Goal: Navigation & Orientation: Understand site structure

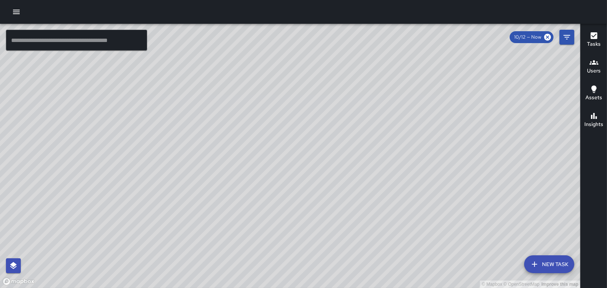
drag, startPoint x: 352, startPoint y: 256, endPoint x: 317, endPoint y: 247, distance: 35.7
drag, startPoint x: 341, startPoint y: 220, endPoint x: 210, endPoint y: 232, distance: 131.2
click at [210, 232] on div "© Mapbox © OpenStreetMap Improve this map" at bounding box center [290, 156] width 580 height 264
drag, startPoint x: 270, startPoint y: 143, endPoint x: 402, endPoint y: 222, distance: 154.5
click at [402, 222] on div "© Mapbox © OpenStreetMap Improve this map" at bounding box center [290, 156] width 580 height 264
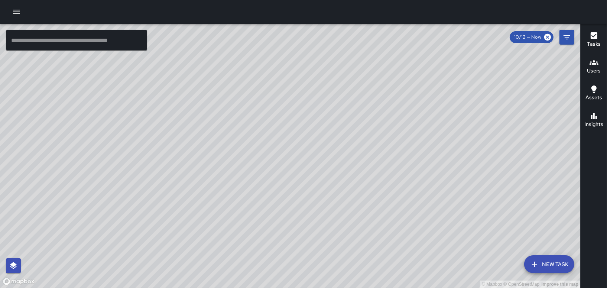
drag, startPoint x: 267, startPoint y: 214, endPoint x: 379, endPoint y: 134, distance: 138.3
click at [379, 134] on div "© Mapbox © OpenStreetMap Improve this map" at bounding box center [290, 156] width 580 height 264
drag, startPoint x: 464, startPoint y: 252, endPoint x: 425, endPoint y: 195, distance: 69.3
click at [425, 195] on div "© Mapbox © OpenStreetMap Improve this map" at bounding box center [290, 156] width 580 height 264
drag, startPoint x: 343, startPoint y: 203, endPoint x: 436, endPoint y: 304, distance: 137.1
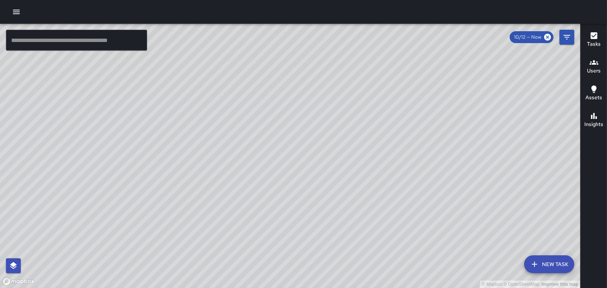
click at [436, 287] on html "© Mapbox © OpenStreetMap Improve this map ​ New Task 10/12 — Now Map Layers Tas…" at bounding box center [303, 144] width 607 height 288
drag, startPoint x: 324, startPoint y: 195, endPoint x: 363, endPoint y: 249, distance: 67.1
click at [385, 287] on html "© Mapbox © OpenStreetMap Improve this map ​ New Task 10/12 — Now Map Layers Tas…" at bounding box center [303, 144] width 607 height 288
drag, startPoint x: 397, startPoint y: 179, endPoint x: 371, endPoint y: 245, distance: 71.1
click at [371, 245] on div "© Mapbox © OpenStreetMap Improve this map" at bounding box center [290, 156] width 580 height 264
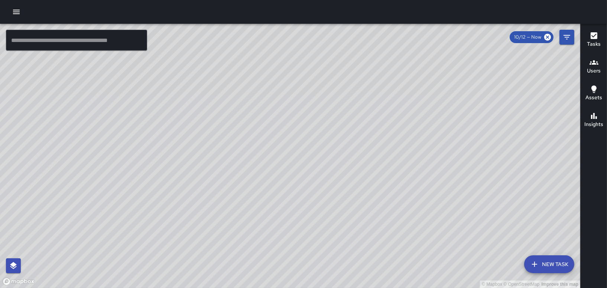
drag, startPoint x: 374, startPoint y: 214, endPoint x: 354, endPoint y: 247, distance: 38.5
click at [354, 247] on div "© Mapbox © OpenStreetMap Improve this map" at bounding box center [290, 156] width 580 height 264
drag, startPoint x: 432, startPoint y: 176, endPoint x: 322, endPoint y: 177, distance: 110.3
click at [322, 177] on div "© Mapbox © OpenStreetMap Improve this map" at bounding box center [290, 156] width 580 height 264
drag, startPoint x: 329, startPoint y: 200, endPoint x: 338, endPoint y: 159, distance: 43.0
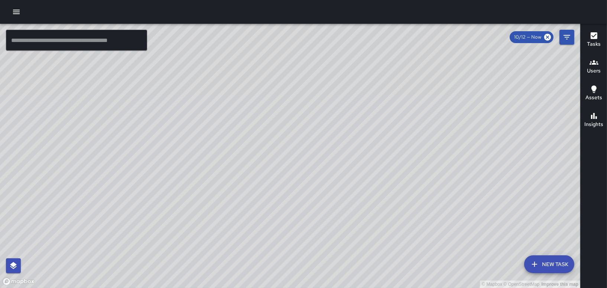
click at [338, 159] on div "© Mapbox © OpenStreetMap Improve this map" at bounding box center [290, 156] width 580 height 264
drag, startPoint x: 391, startPoint y: 247, endPoint x: 450, endPoint y: 304, distance: 82.2
click at [450, 287] on html "© Mapbox © OpenStreetMap Improve this map ​ New Task 10/12 — Now Map Layers Tas…" at bounding box center [303, 144] width 607 height 288
drag, startPoint x: 439, startPoint y: 245, endPoint x: 308, endPoint y: 225, distance: 131.9
click at [308, 225] on div "© Mapbox © OpenStreetMap Improve this map" at bounding box center [290, 156] width 580 height 264
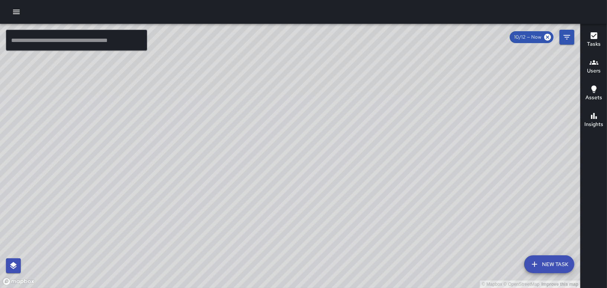
drag, startPoint x: 349, startPoint y: 233, endPoint x: 419, endPoint y: 201, distance: 76.7
click at [419, 201] on div "© Mapbox © OpenStreetMap Improve this map" at bounding box center [290, 156] width 580 height 264
drag, startPoint x: 375, startPoint y: 254, endPoint x: 427, endPoint y: 241, distance: 53.9
click at [427, 241] on div "© Mapbox © OpenStreetMap Improve this map" at bounding box center [290, 156] width 580 height 264
